Goal: Task Accomplishment & Management: Manage account settings

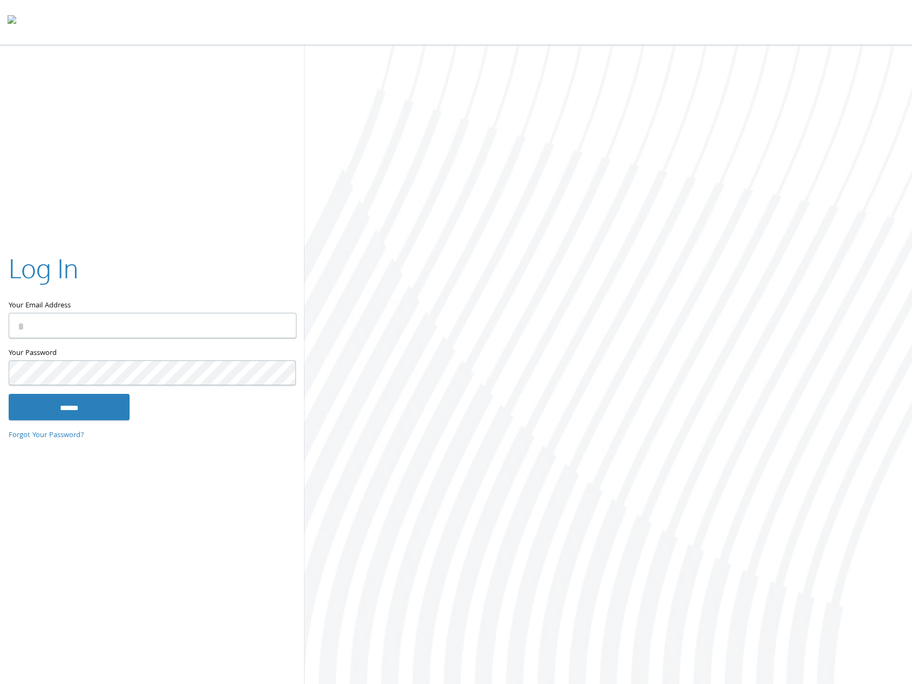
type input "**********"
click at [280, 330] on body "Home Solutions Technology Partners Features About Us Schedule a Demo Blog Log In" at bounding box center [456, 343] width 912 height 686
click at [0, 683] on com-1password-button at bounding box center [0, 686] width 0 height 0
type input "**********"
